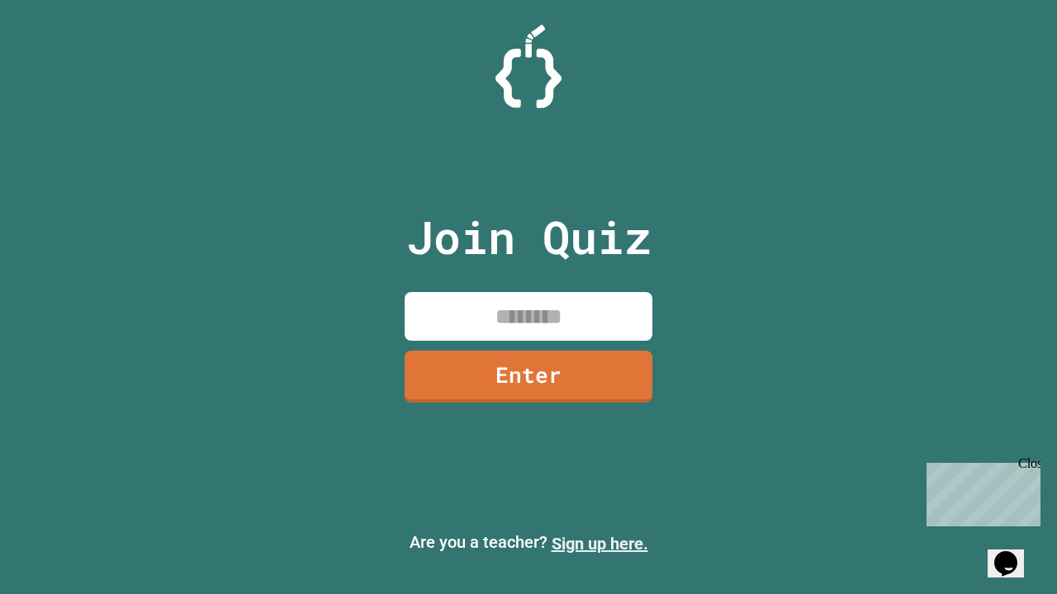
click at [599, 544] on link "Sign up here." at bounding box center [600, 544] width 97 height 20
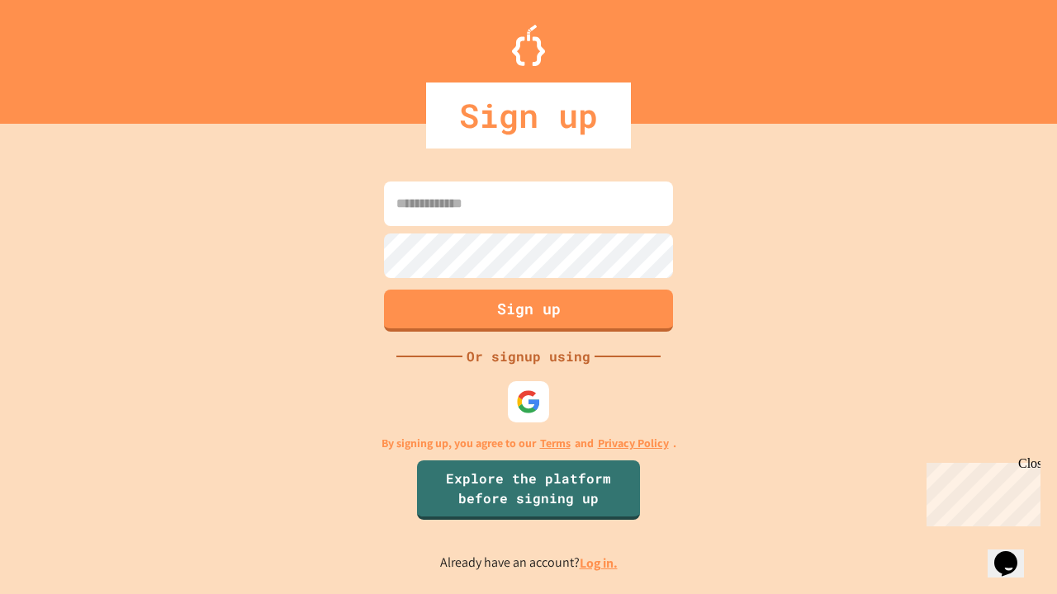
click at [599, 563] on link "Log in." at bounding box center [599, 563] width 38 height 17
